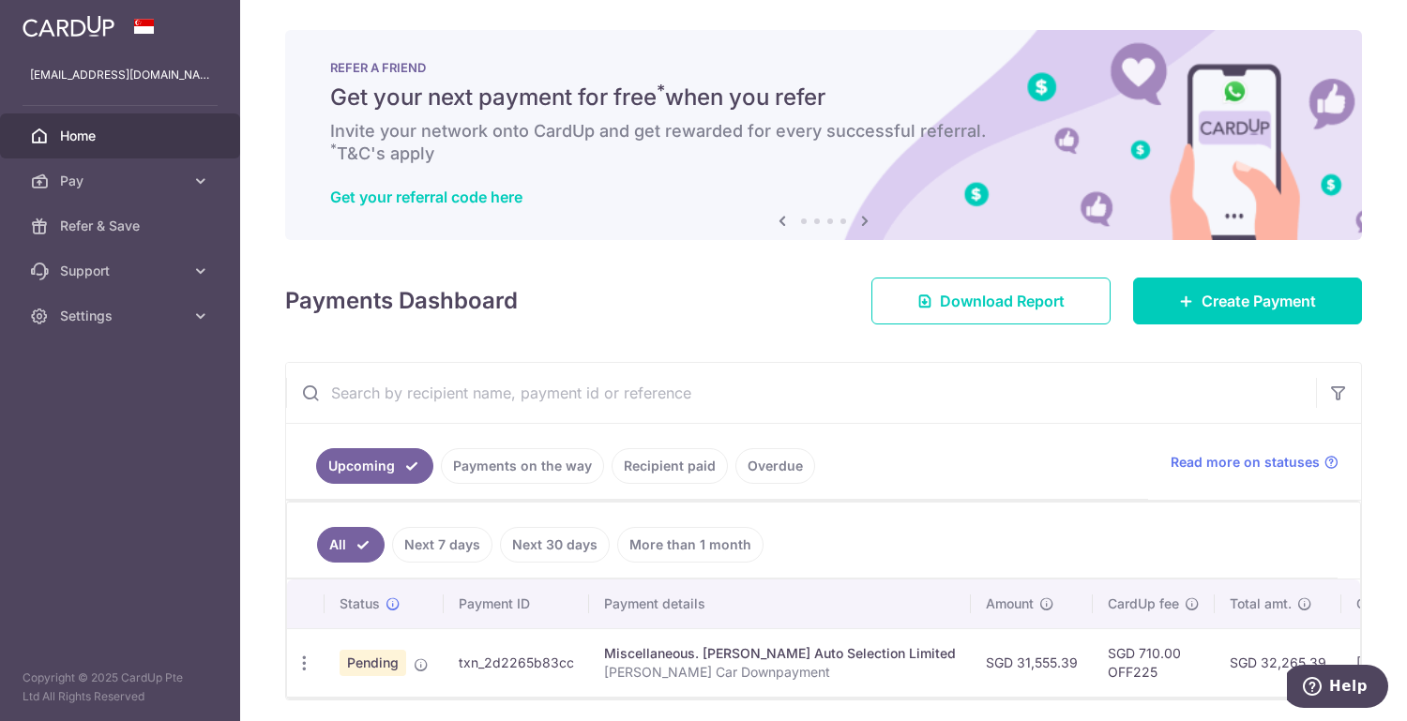
scroll to position [0, 100]
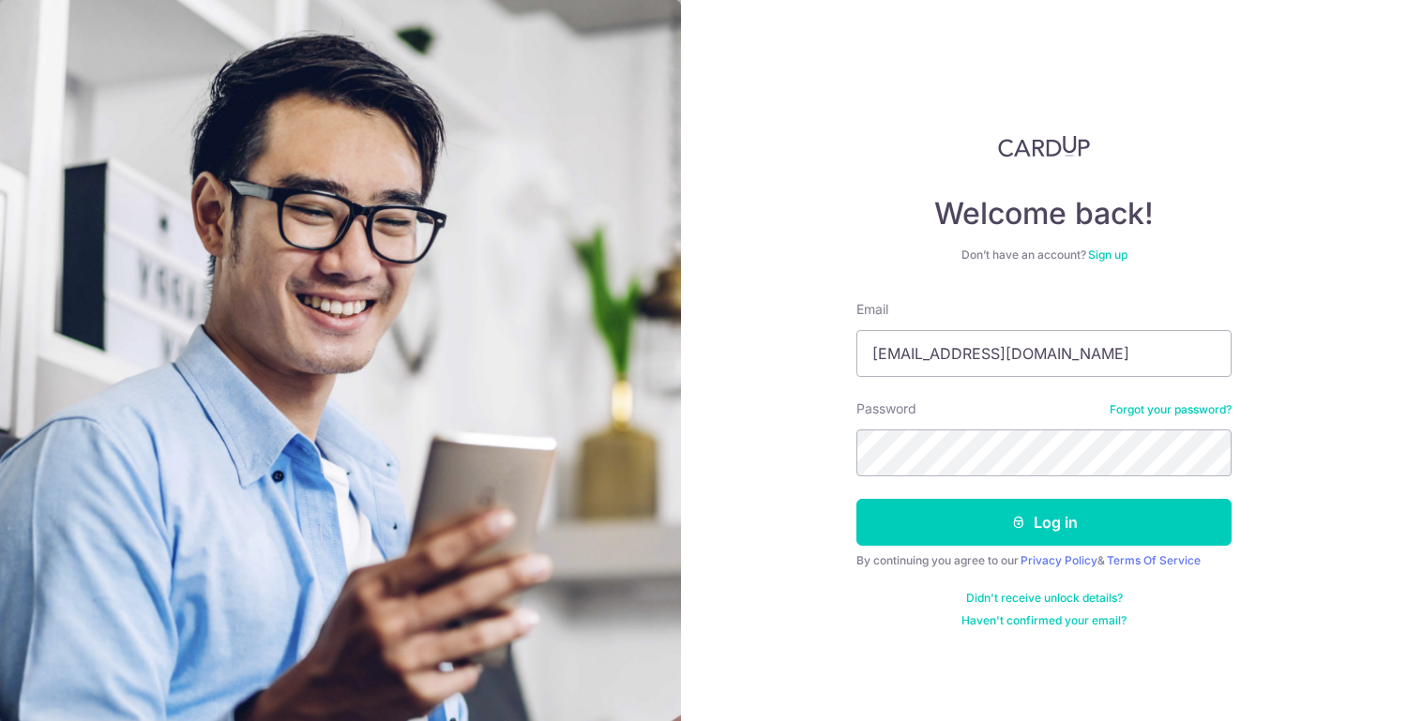
click at [1315, 188] on div "Welcome back! Don’t have an account? Sign up Email gmschia@gmail.com Password F…" at bounding box center [1044, 360] width 726 height 721
